Goal: Transaction & Acquisition: Purchase product/service

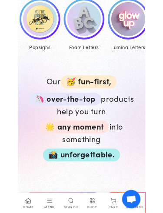
scroll to position [349, 0]
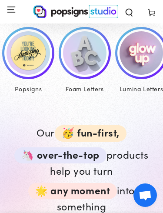
click at [36, 49] on img at bounding box center [28, 52] width 43 height 43
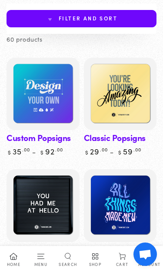
scroll to position [78, 0]
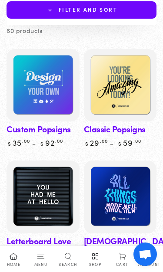
click at [50, 70] on img at bounding box center [43, 85] width 73 height 73
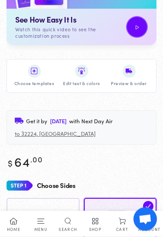
scroll to position [321, 0]
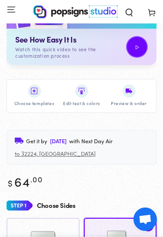
click at [36, 92] on img at bounding box center [34, 91] width 7 height 7
click at [35, 90] on img at bounding box center [34, 91] width 7 height 7
click at [36, 89] on img at bounding box center [34, 91] width 7 height 7
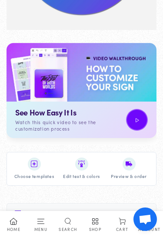
scroll to position [247, 0]
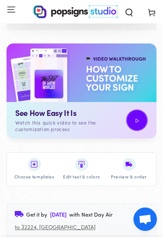
click at [35, 165] on img at bounding box center [34, 164] width 7 height 7
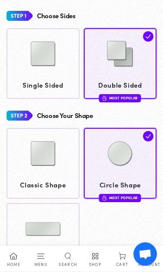
scroll to position [510, 0]
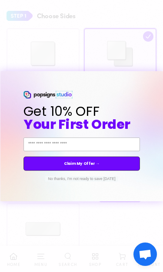
click at [108, 179] on button "No thanks, I'm not ready to save [DATE]" at bounding box center [81, 179] width 73 height 6
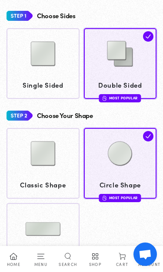
click at [56, 73] on img at bounding box center [42, 53] width 43 height 43
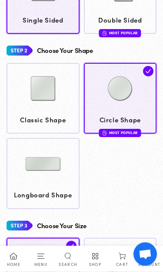
click at [55, 107] on img at bounding box center [42, 88] width 43 height 43
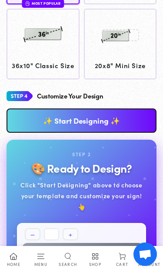
click at [132, 121] on link "✨ Start Designing ✨" at bounding box center [82, 121] width 150 height 24
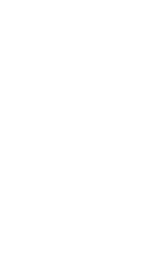
scroll to position [117, 0]
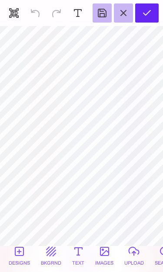
click at [56, 256] on button "bkgrnd" at bounding box center [51, 256] width 25 height 26
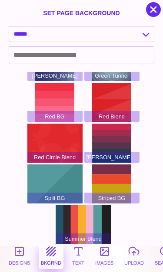
scroll to position [73, 0]
click at [97, 217] on div "Summer Blend" at bounding box center [83, 224] width 55 height 39
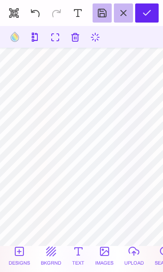
click at [53, 254] on button "bkgrnd" at bounding box center [51, 256] width 25 height 26
click at [20, 250] on button "Designs" at bounding box center [20, 256] width 26 height 26
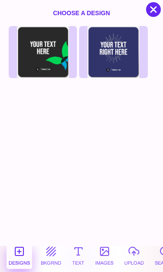
click at [152, 11] on div at bounding box center [153, 9] width 15 height 15
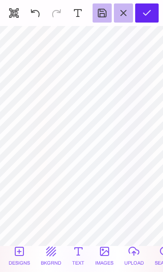
click at [104, 256] on button "images" at bounding box center [104, 256] width 23 height 26
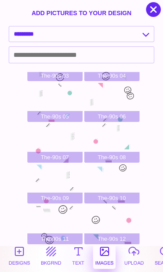
click at [133, 255] on button "upload" at bounding box center [134, 256] width 24 height 26
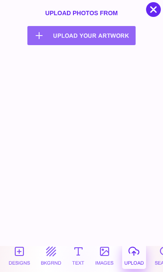
click at [106, 37] on button "Upload your artwork Computer" at bounding box center [81, 35] width 108 height 19
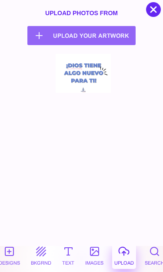
scroll to position [0, 3]
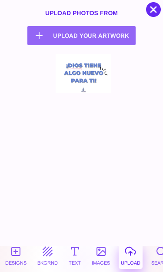
click at [101, 253] on button "images" at bounding box center [100, 256] width 23 height 26
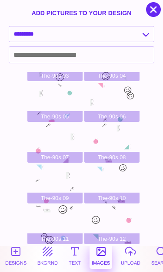
click at [13, 259] on button "Designs" at bounding box center [16, 256] width 26 height 26
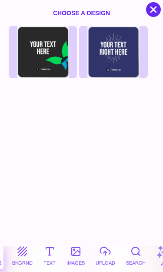
scroll to position [0, 31]
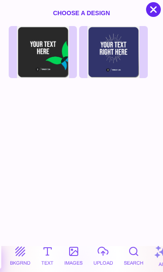
click at [155, 4] on div at bounding box center [153, 9] width 15 height 15
